Goal: Find specific page/section: Find specific page/section

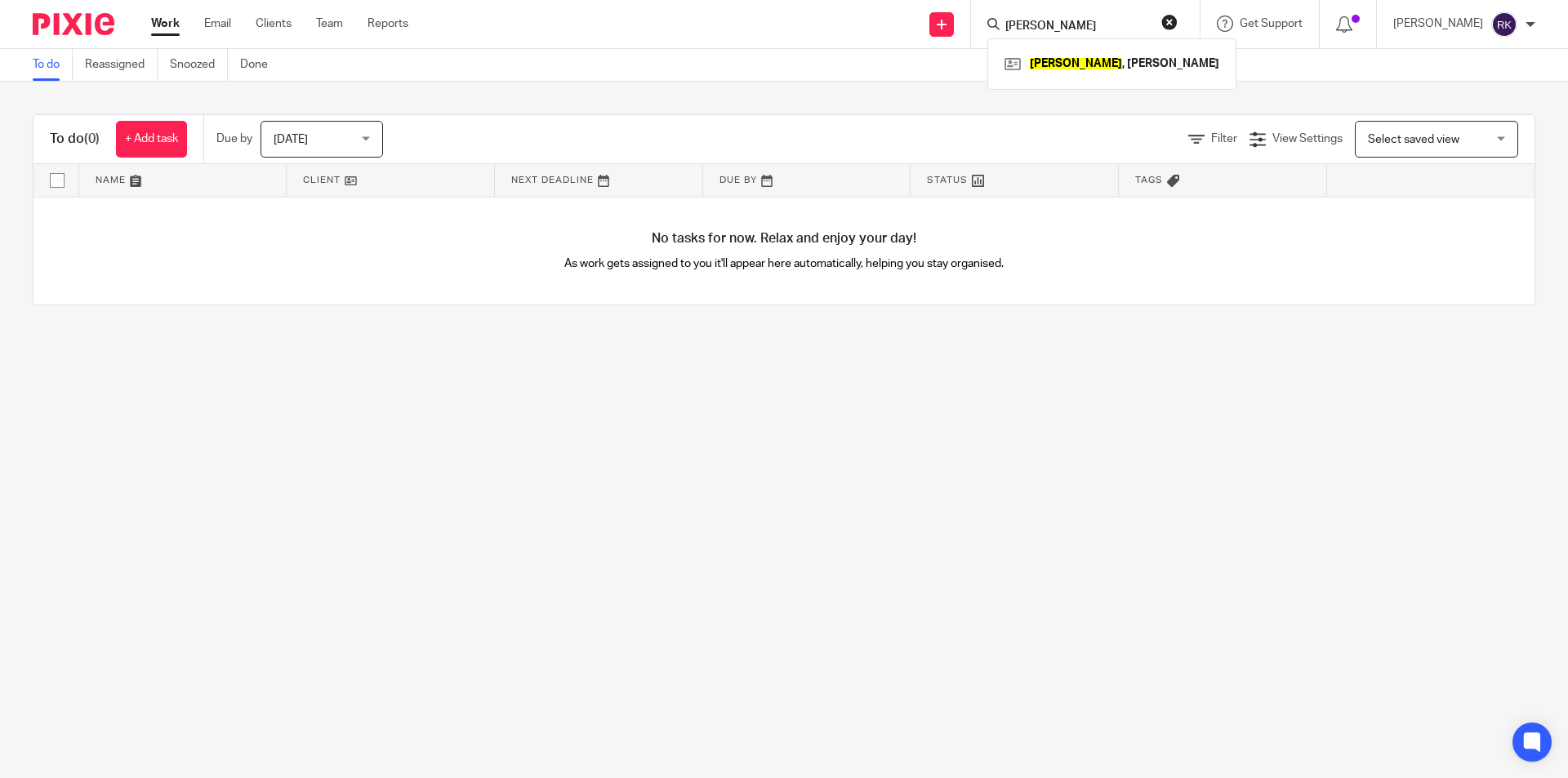
type input "[PERSON_NAME]"
click button "submit" at bounding box center [0, 0] width 0 height 0
click at [1075, 58] on link at bounding box center [1112, 63] width 223 height 24
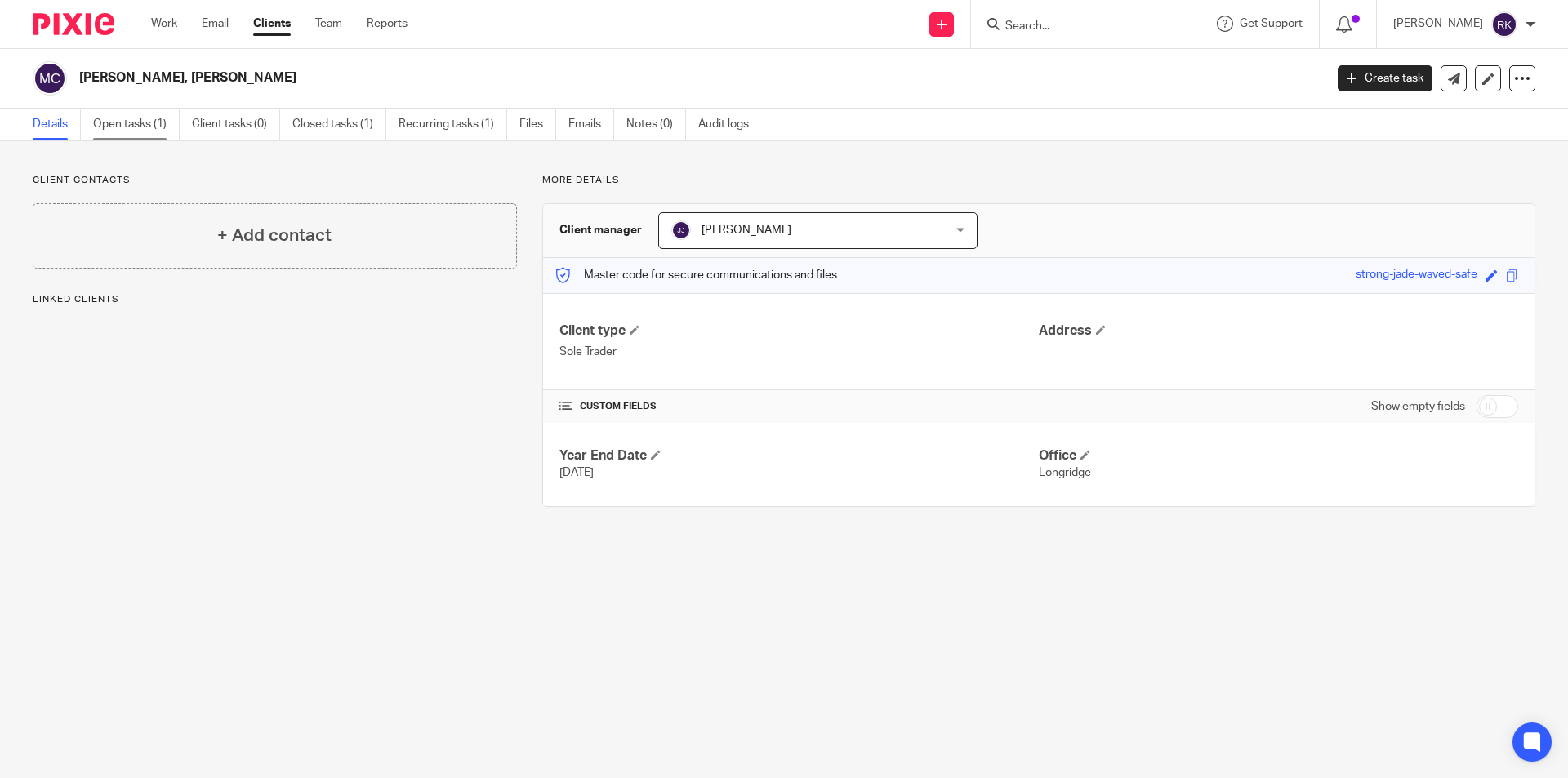
click at [132, 121] on link "Open tasks (1)" at bounding box center [137, 124] width 87 height 32
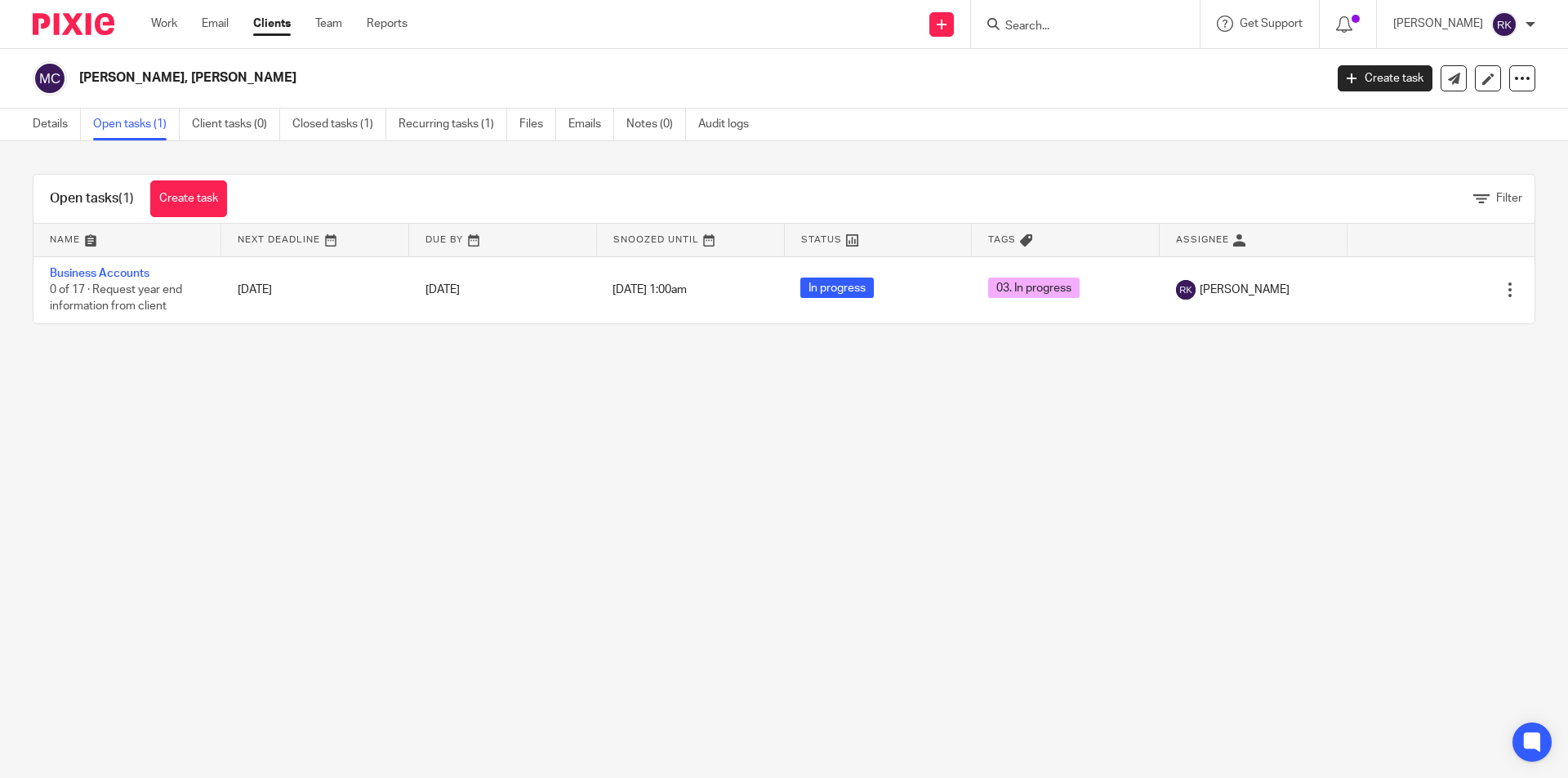
click at [1076, 25] on input "Search" at bounding box center [1077, 26] width 147 height 14
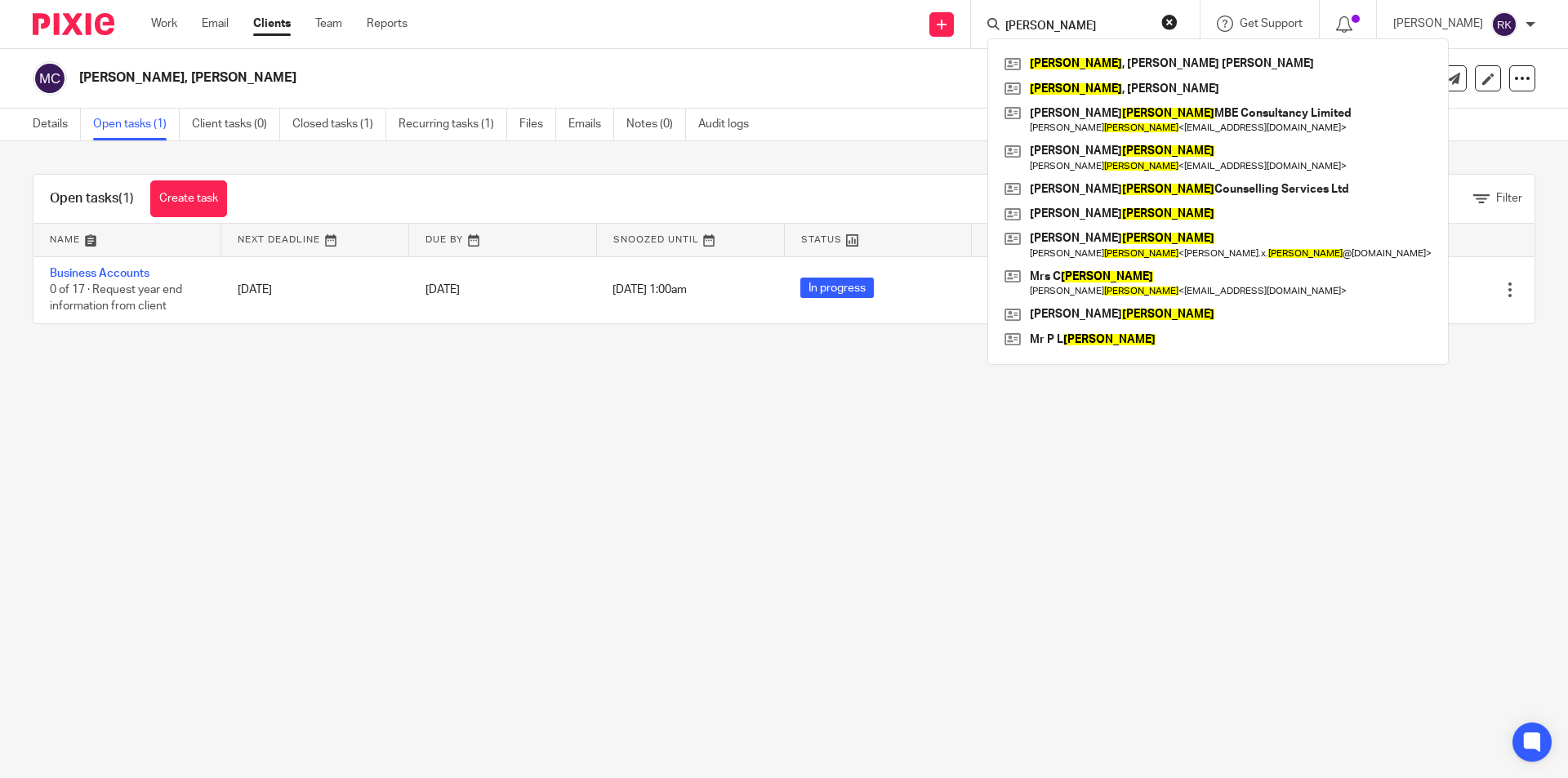
type input "[PERSON_NAME]"
click button "submit" at bounding box center [0, 0] width 0 height 0
click at [1080, 81] on link at bounding box center [1218, 89] width 435 height 24
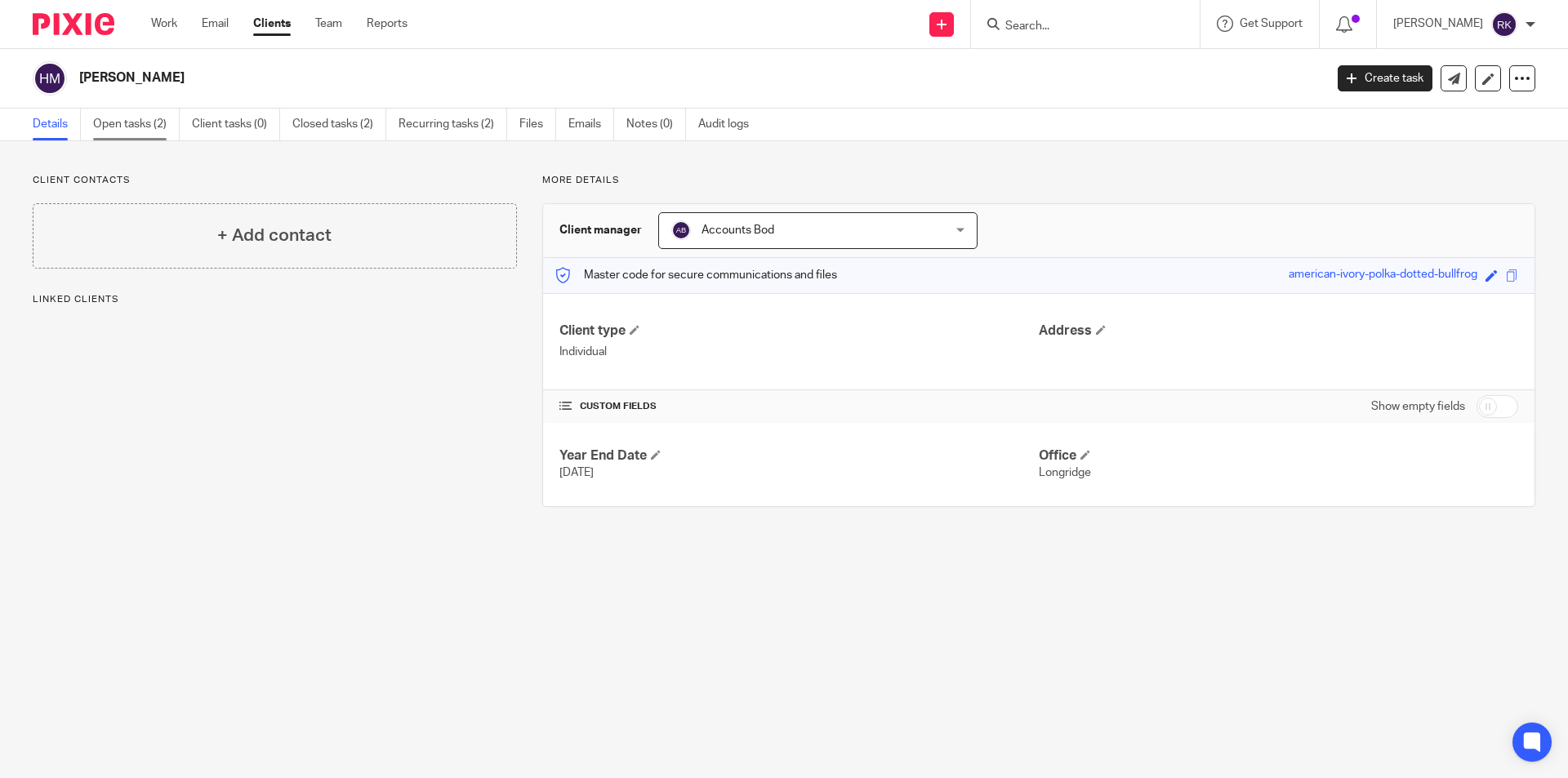
click at [147, 127] on link "Open tasks (2)" at bounding box center [137, 124] width 87 height 32
